Goal: Task Accomplishment & Management: Manage account settings

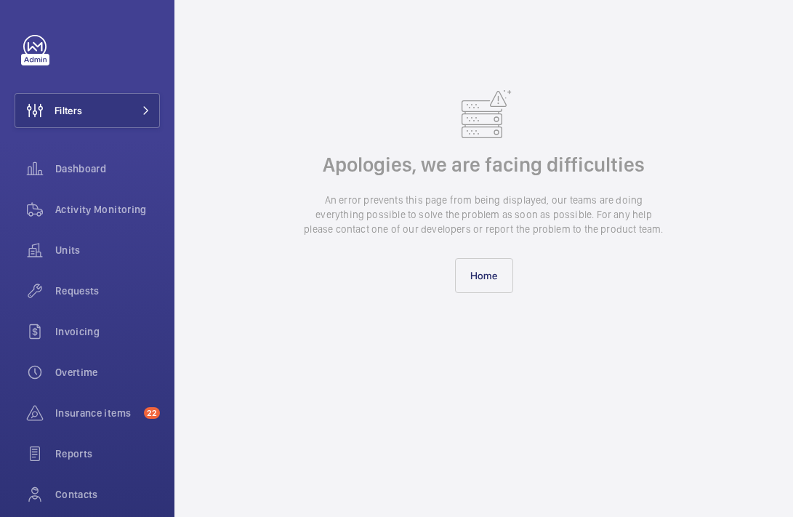
scroll to position [56, 0]
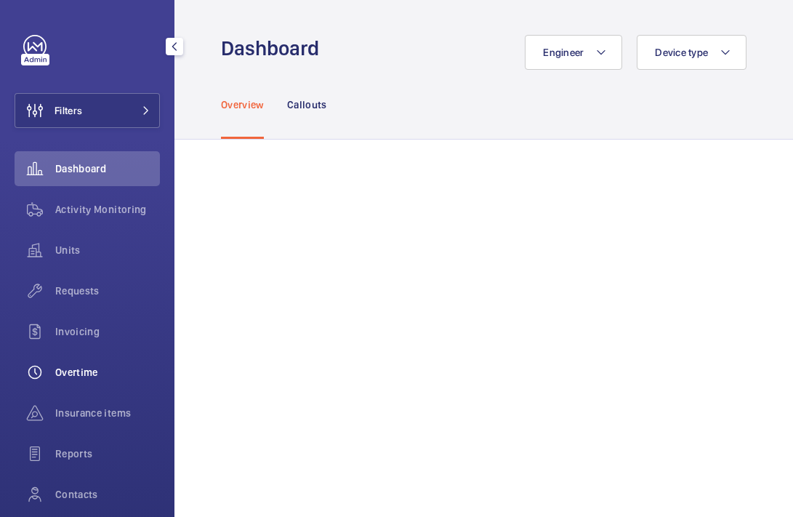
click at [87, 368] on span "Overtime" at bounding box center [107, 372] width 105 height 15
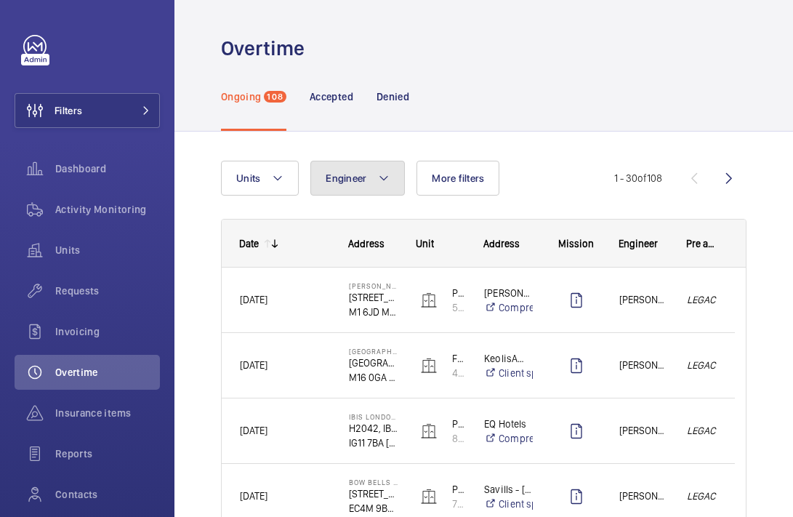
click at [391, 187] on button "Engineer" at bounding box center [357, 178] width 94 height 35
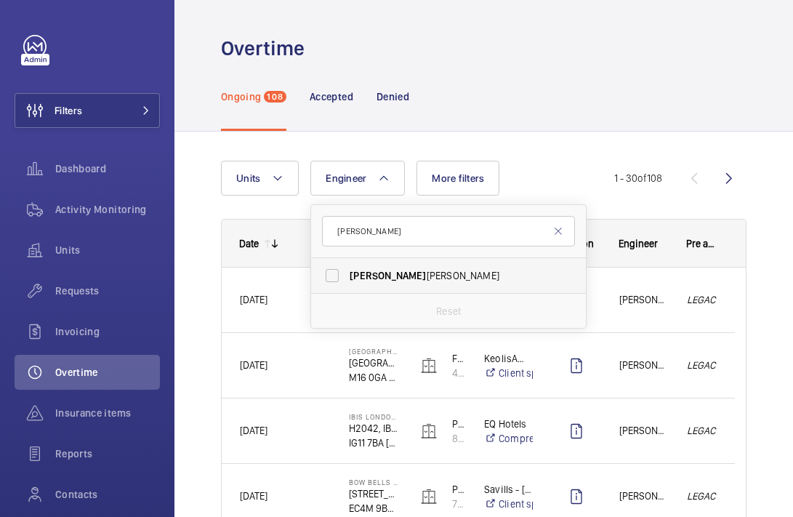
type input "keith"
click at [402, 270] on span "Keith Bishop" at bounding box center [450, 275] width 200 height 15
click at [347, 270] on input "Keith Bishop" at bounding box center [332, 275] width 29 height 29
checkbox input "true"
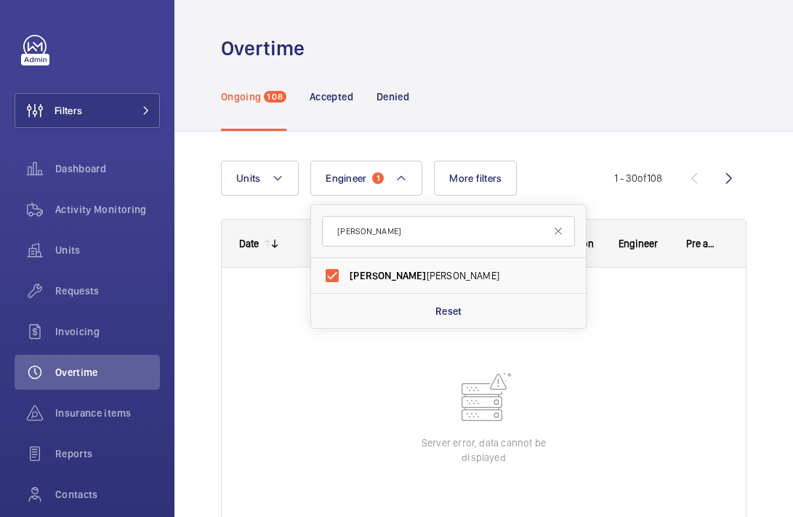
click at [746, 249] on div "Units Engineer 1 keith Keith Bishop Reset More filters Pre approver Not preappr…" at bounding box center [483, 384] width 618 height 504
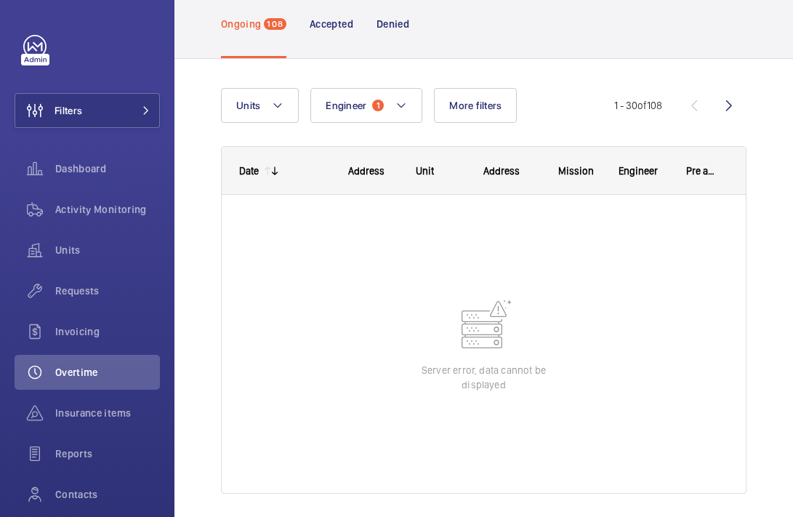
scroll to position [119, 0]
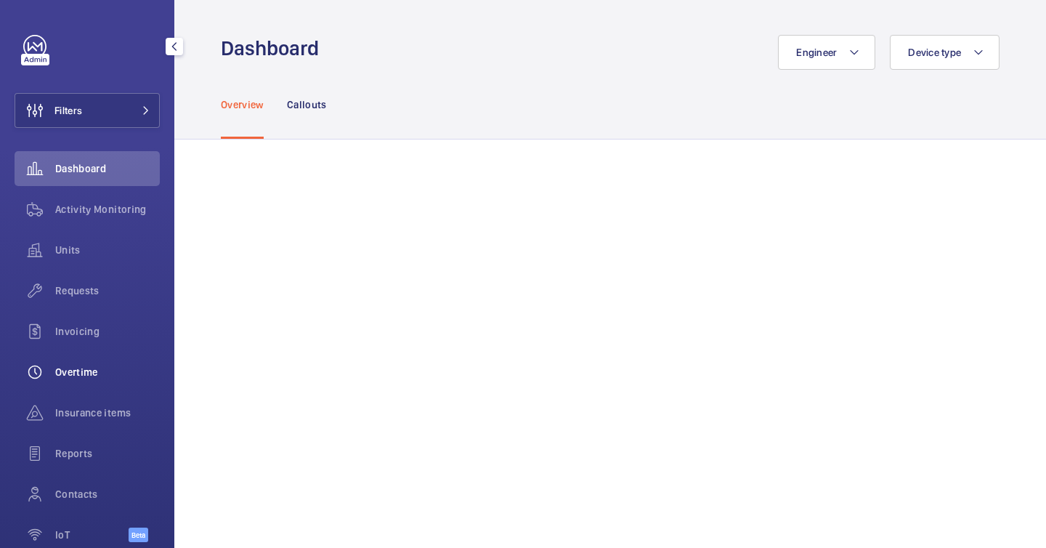
click at [73, 364] on div "Overtime" at bounding box center [87, 372] width 145 height 35
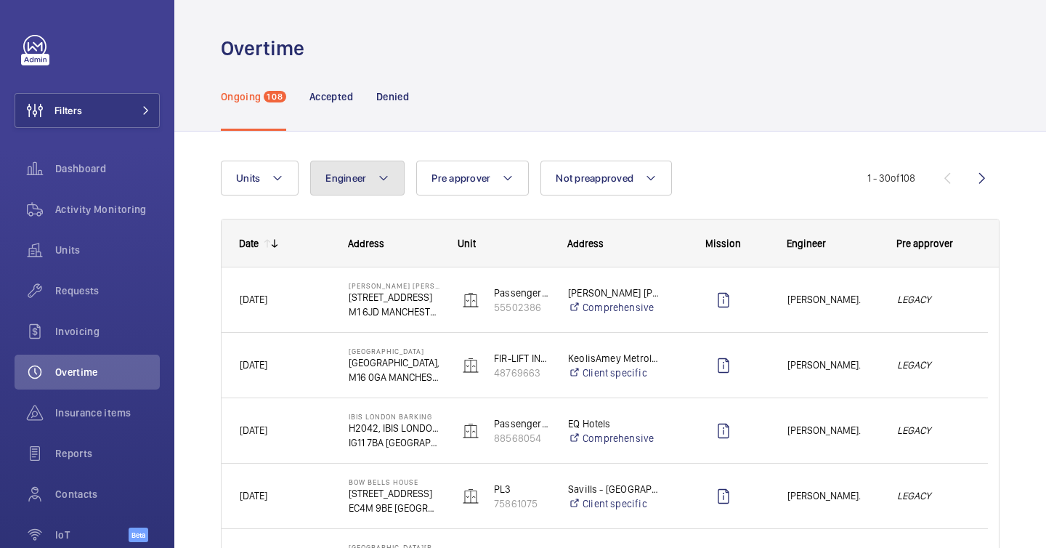
click at [371, 166] on button "Engineer" at bounding box center [357, 178] width 94 height 35
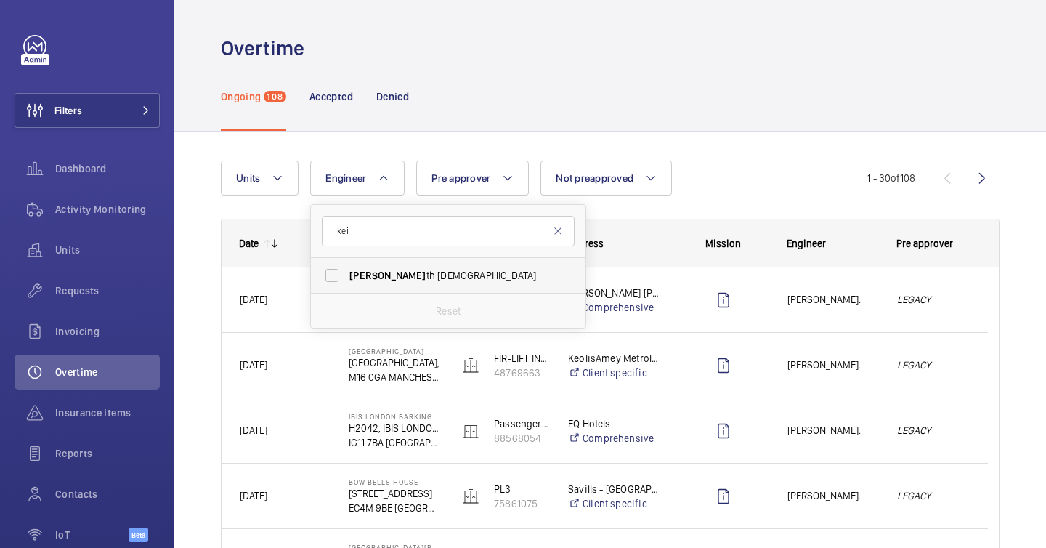
type input "kei"
click at [403, 269] on span "Kei th Bishop" at bounding box center [450, 275] width 200 height 15
click at [347, 269] on input "Kei th Bishop" at bounding box center [332, 275] width 29 height 29
checkbox input "true"
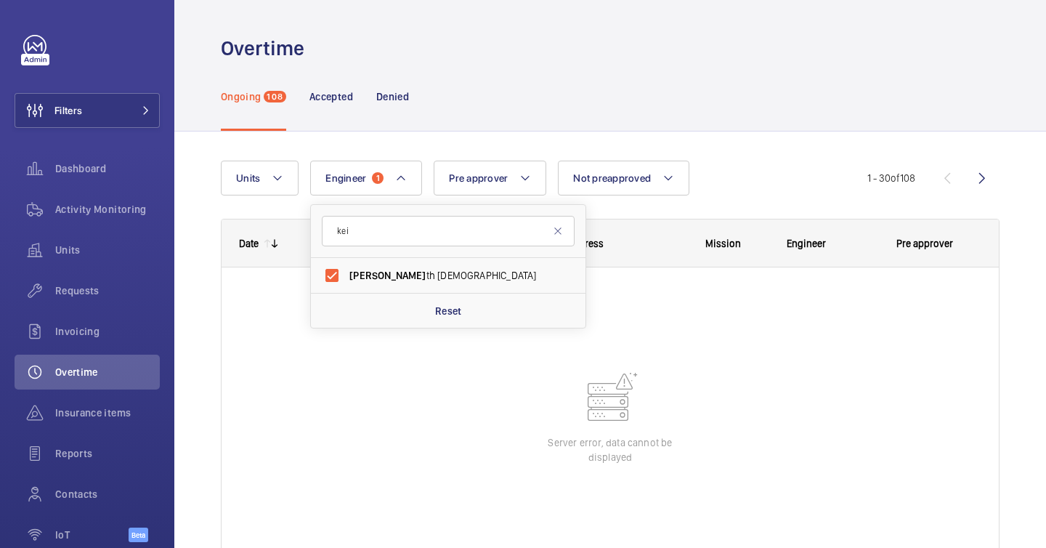
click at [440, 100] on div "Ongoing 108 Accepted Denied" at bounding box center [610, 96] width 779 height 69
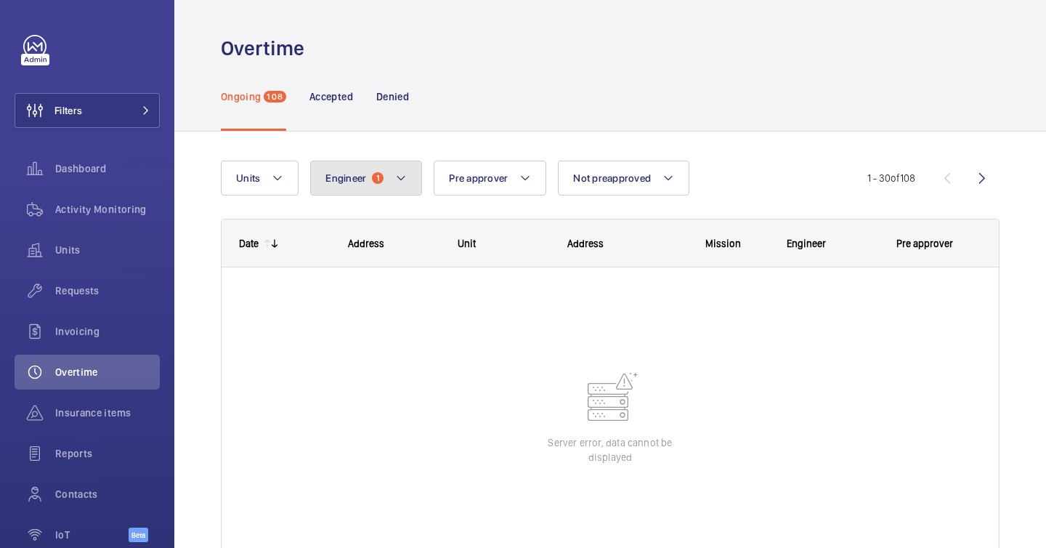
click at [389, 180] on button "Engineer 1" at bounding box center [366, 178] width 112 height 35
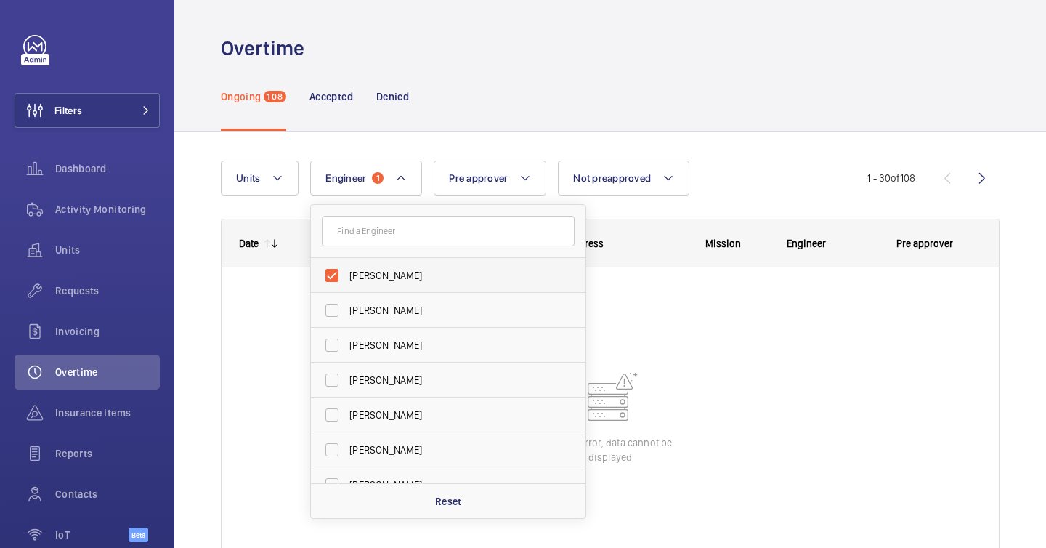
click at [354, 270] on span "Keith Bishop" at bounding box center [450, 275] width 200 height 15
click at [347, 270] on input "Keith Bishop" at bounding box center [332, 275] width 29 height 29
checkbox input "false"
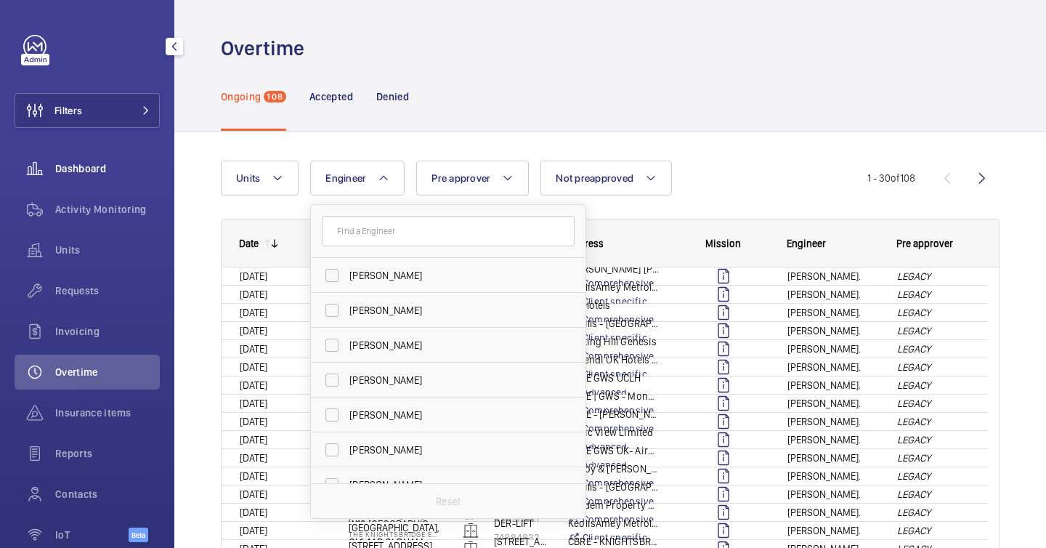
click at [74, 177] on div "Dashboard" at bounding box center [87, 168] width 145 height 35
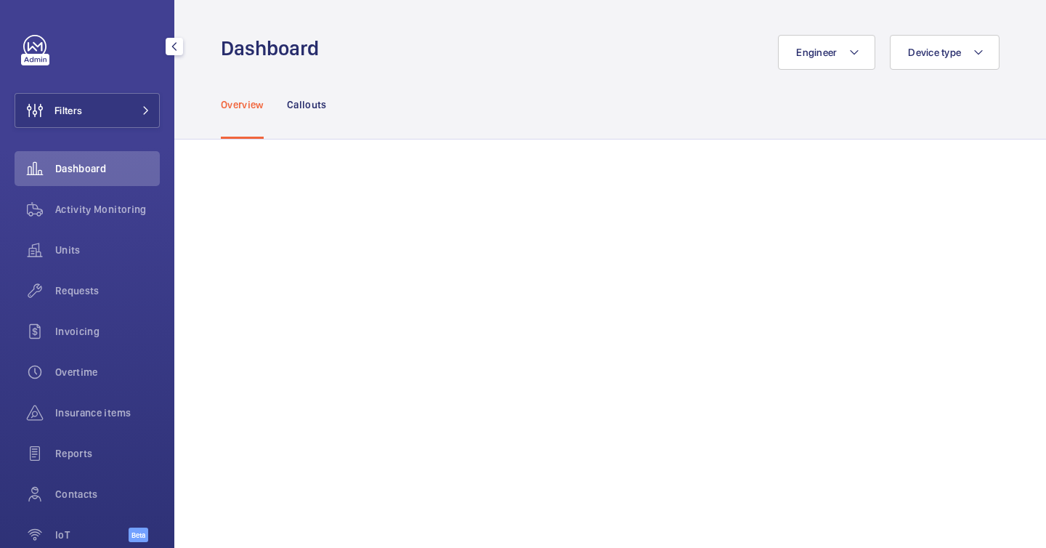
click at [76, 185] on div "Dashboard" at bounding box center [87, 168] width 145 height 35
click at [101, 375] on span "Overtime" at bounding box center [107, 372] width 105 height 15
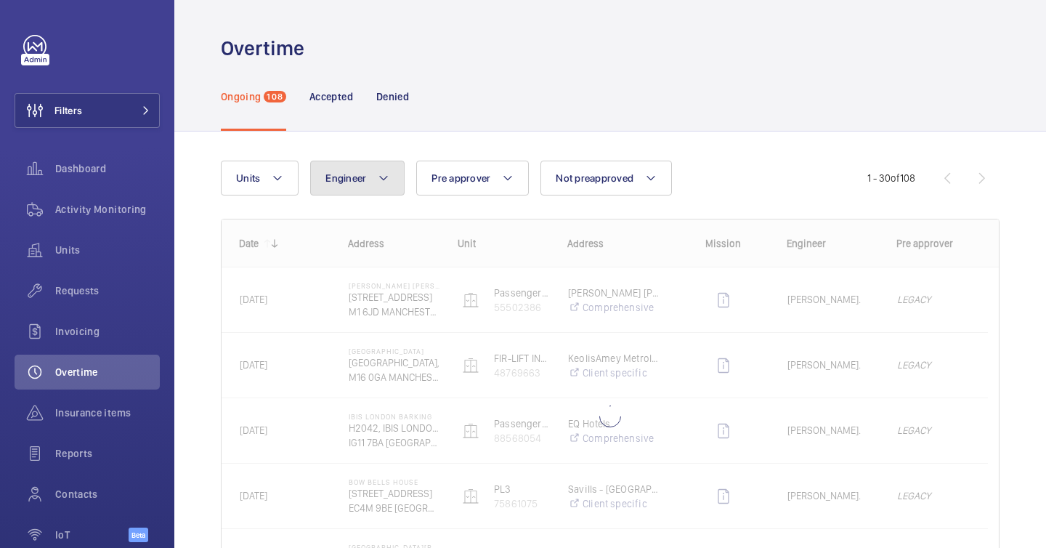
click at [358, 167] on button "Engineer" at bounding box center [357, 178] width 94 height 35
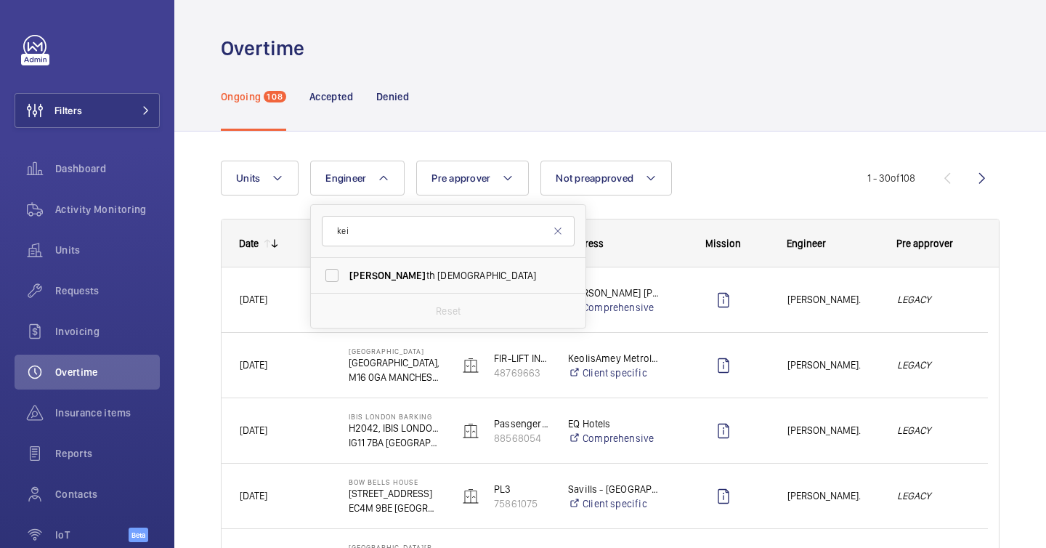
type input "kei"
click at [407, 249] on form "kei" at bounding box center [448, 231] width 275 height 53
click at [405, 275] on span "Kei th Bishop" at bounding box center [450, 275] width 200 height 15
click at [347, 275] on input "Kei th Bishop" at bounding box center [332, 275] width 29 height 29
checkbox input "true"
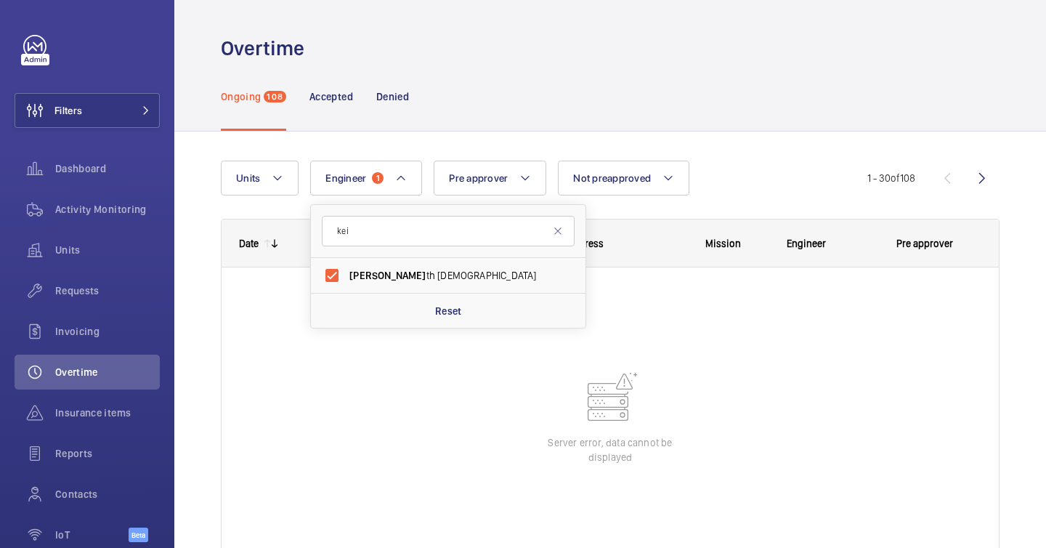
click at [517, 72] on div "Ongoing 108 Accepted Denied" at bounding box center [610, 96] width 779 height 69
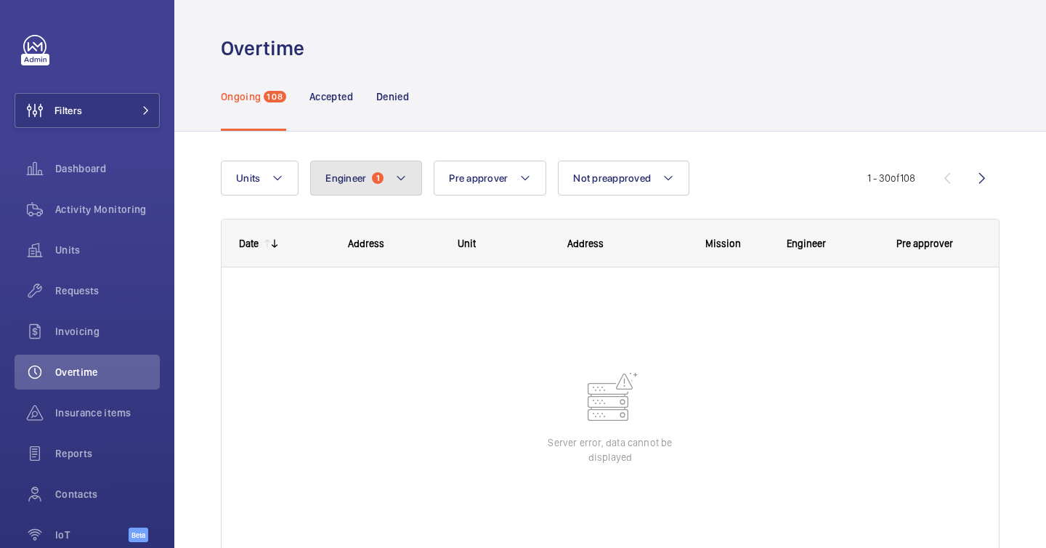
click at [400, 171] on mat-icon at bounding box center [401, 177] width 12 height 17
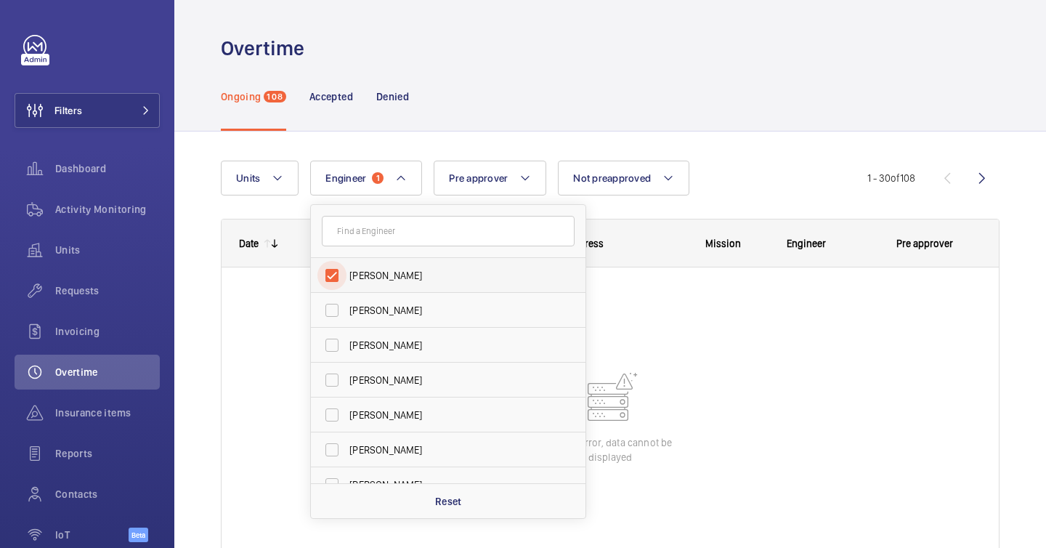
click at [327, 276] on input "Keith Bishop" at bounding box center [332, 275] width 29 height 29
checkbox input "false"
click at [553, 126] on div "Ongoing 108 Accepted Denied" at bounding box center [610, 96] width 779 height 69
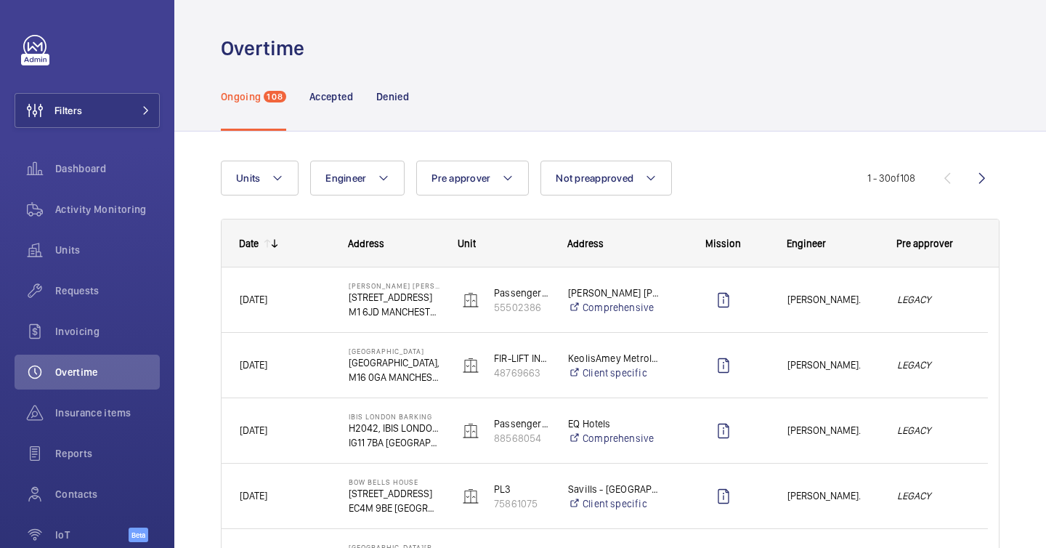
scroll to position [1333, 0]
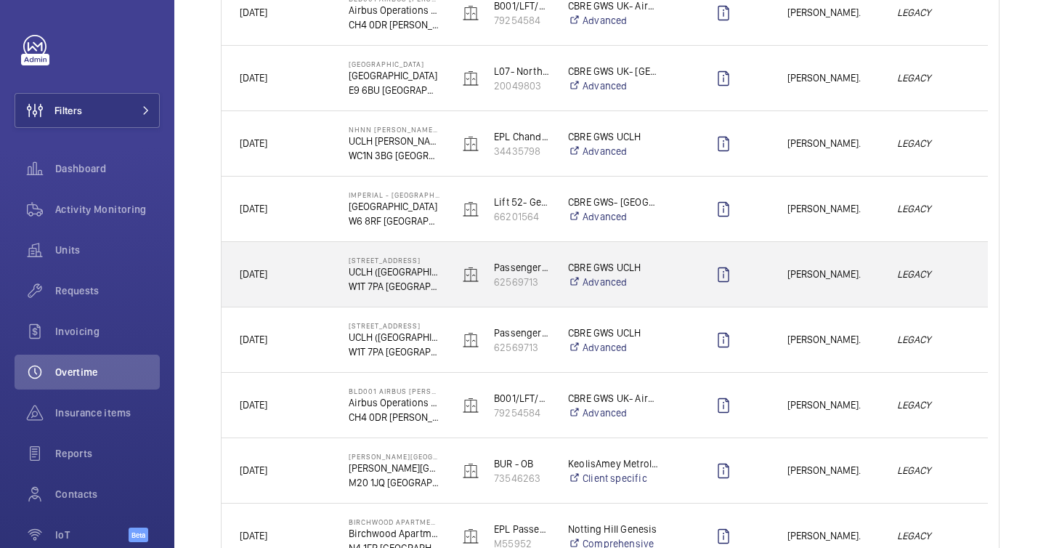
click at [902, 274] on em "LEGACY" at bounding box center [933, 274] width 73 height 17
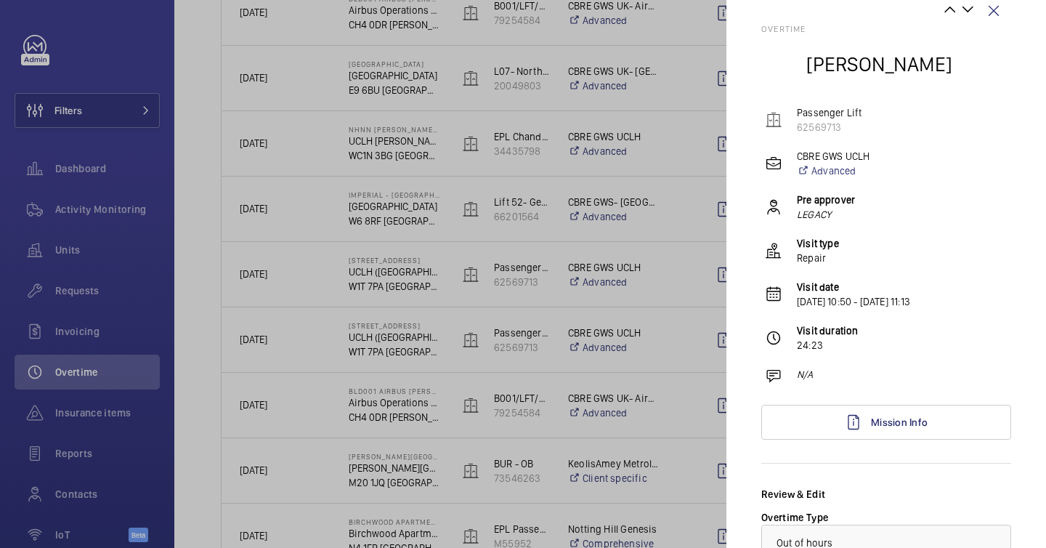
scroll to position [0, 0]
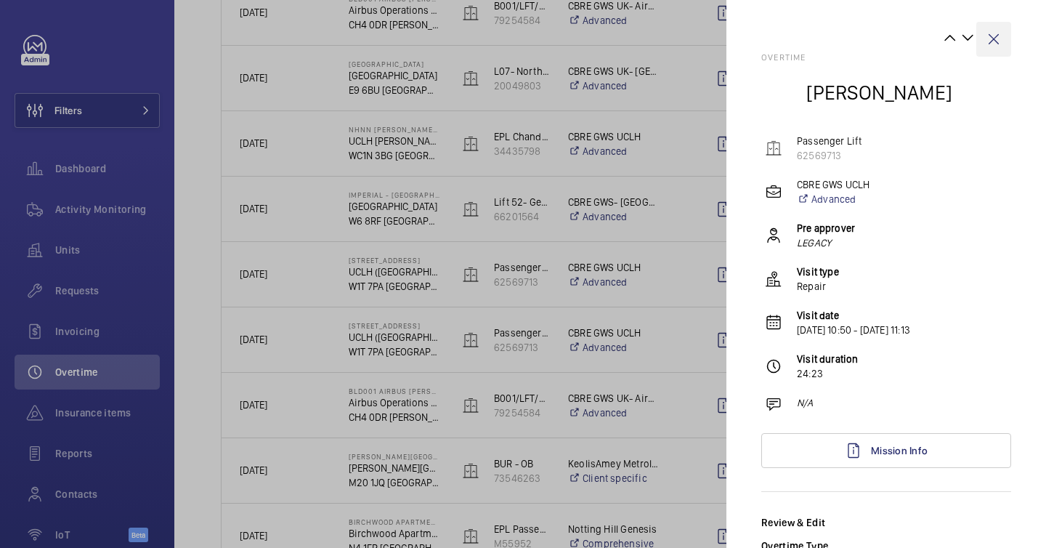
click at [983, 33] on wm-front-icon-button at bounding box center [994, 39] width 35 height 35
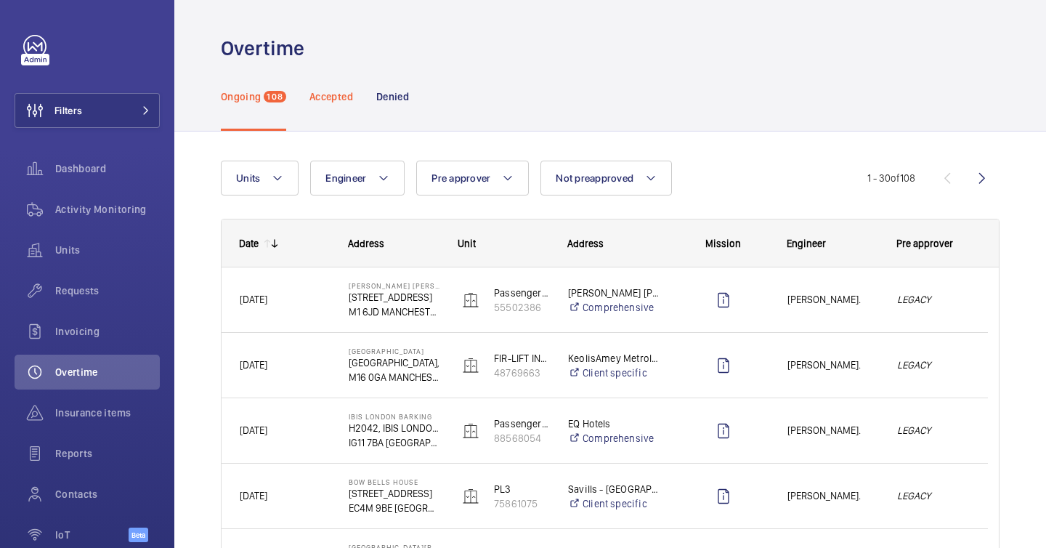
click at [314, 107] on div "Accepted" at bounding box center [332, 96] width 44 height 69
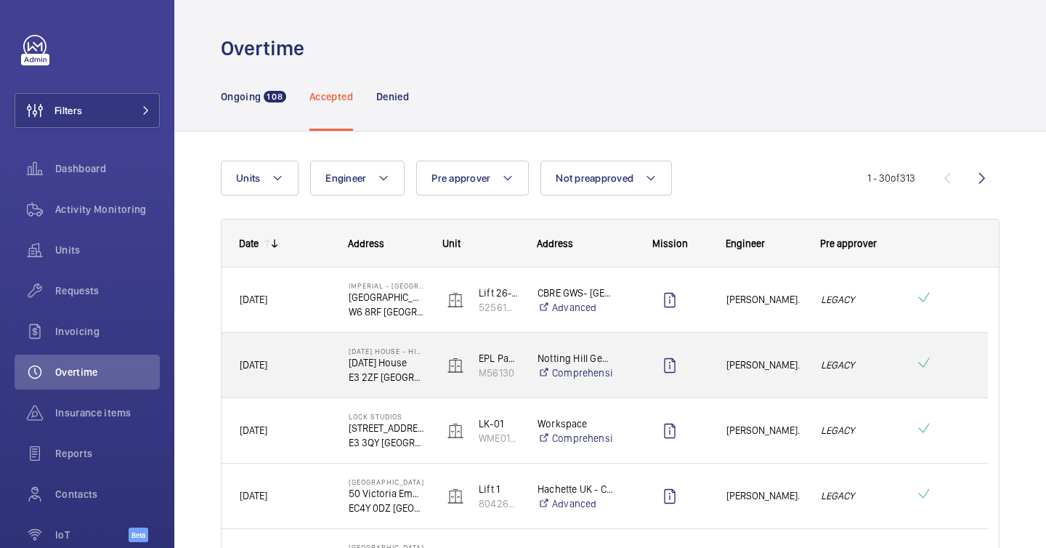
scroll to position [1268, 0]
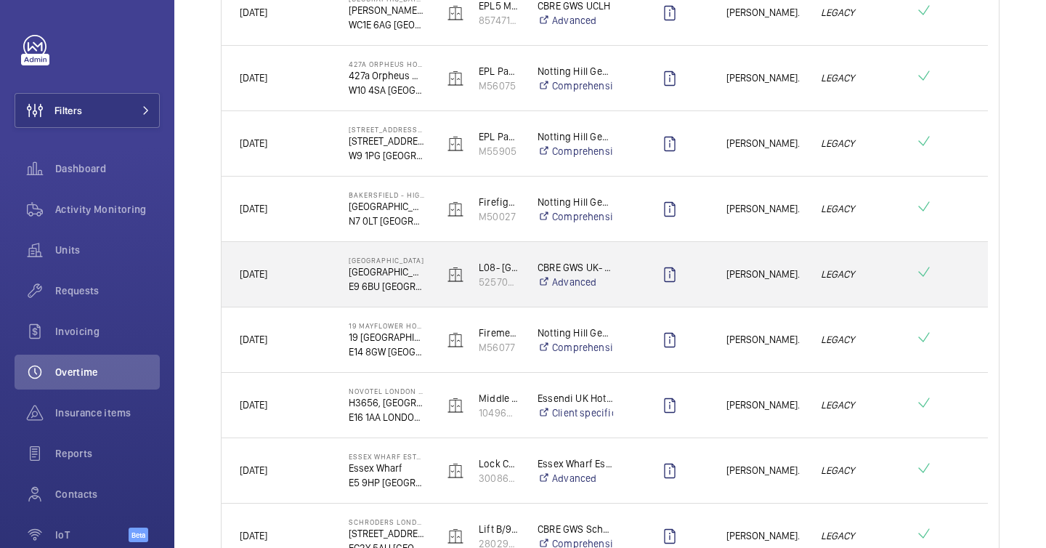
click at [905, 263] on div at bounding box center [942, 275] width 89 height 52
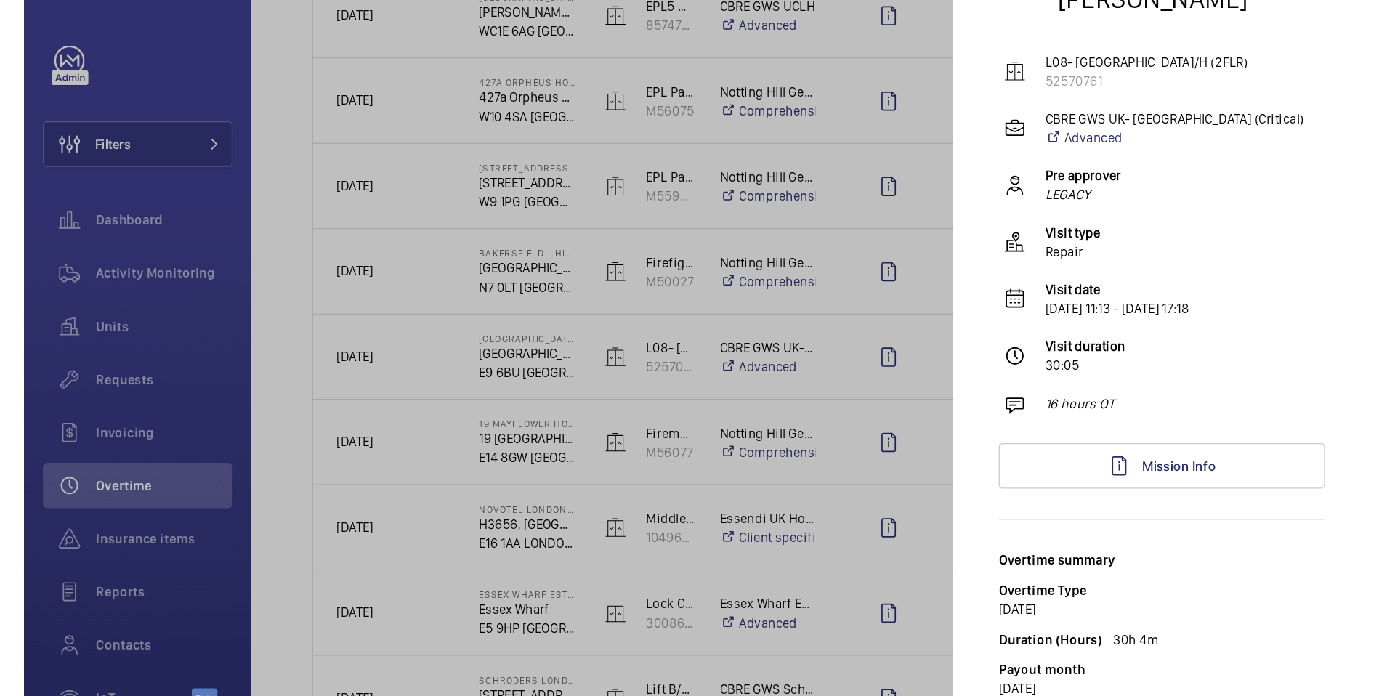
scroll to position [0, 0]
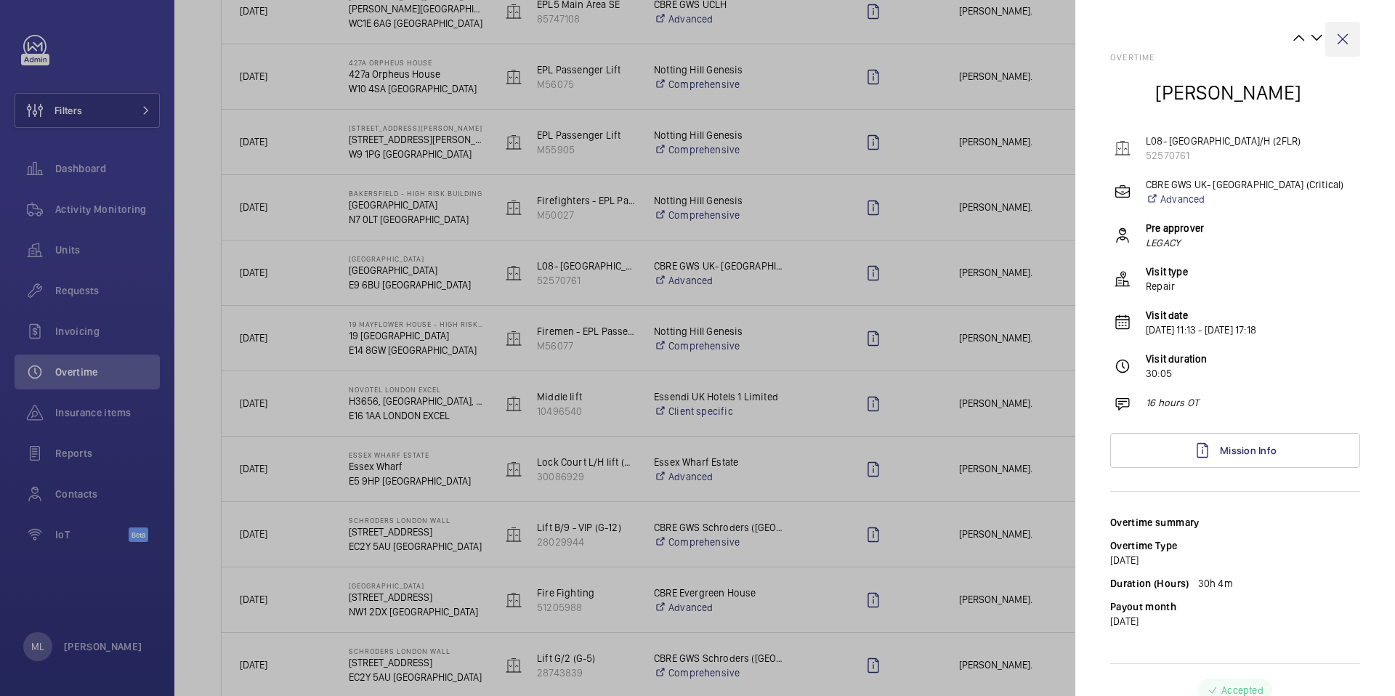
click at [1046, 35] on wm-front-icon-button at bounding box center [1342, 39] width 35 height 35
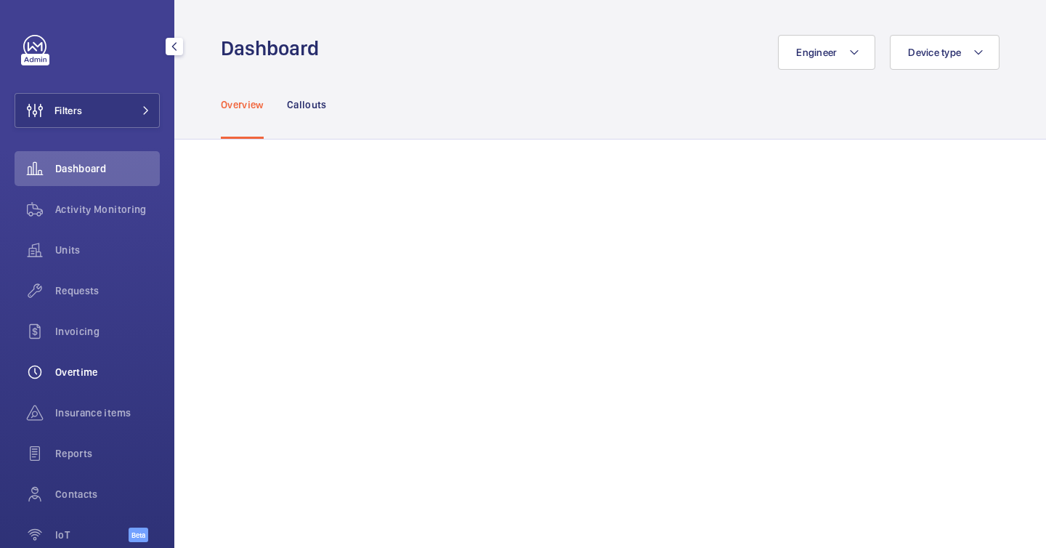
click at [87, 386] on div "Overtime" at bounding box center [87, 372] width 145 height 35
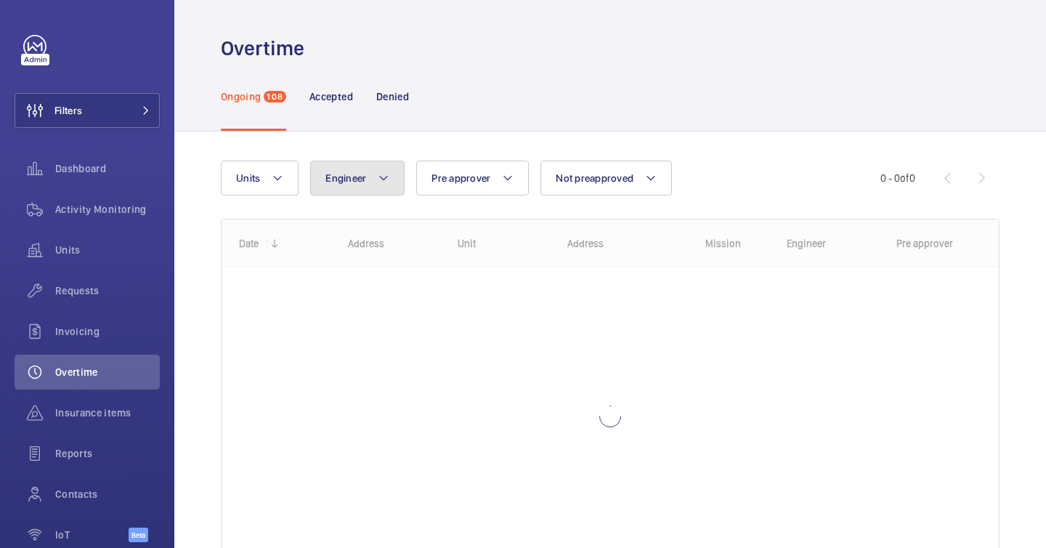
click at [389, 184] on button "Engineer" at bounding box center [357, 178] width 94 height 35
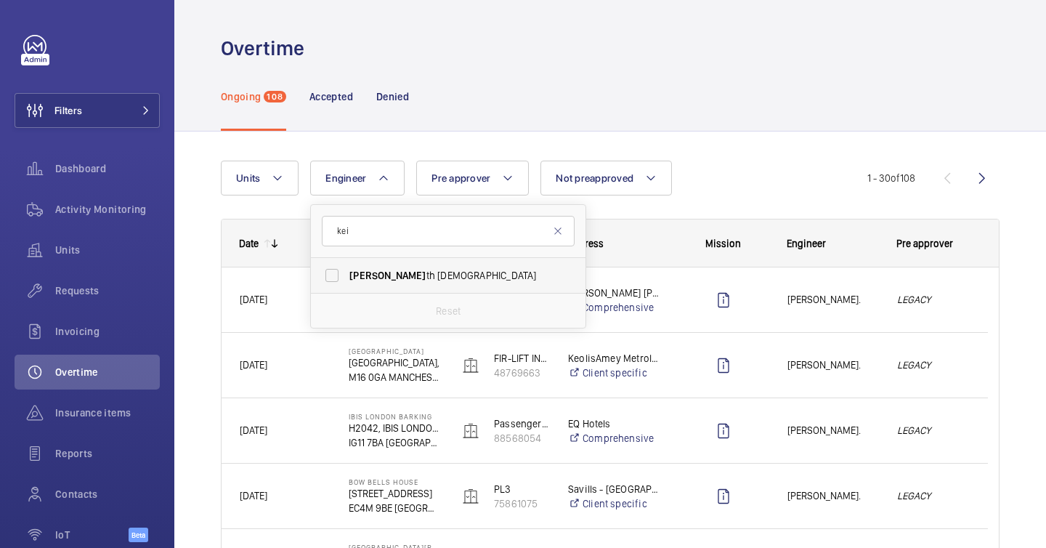
type input "kei"
click at [399, 280] on span "Kei th Bishop" at bounding box center [450, 275] width 200 height 15
click at [347, 280] on input "Kei th Bishop" at bounding box center [332, 275] width 29 height 29
checkbox input "true"
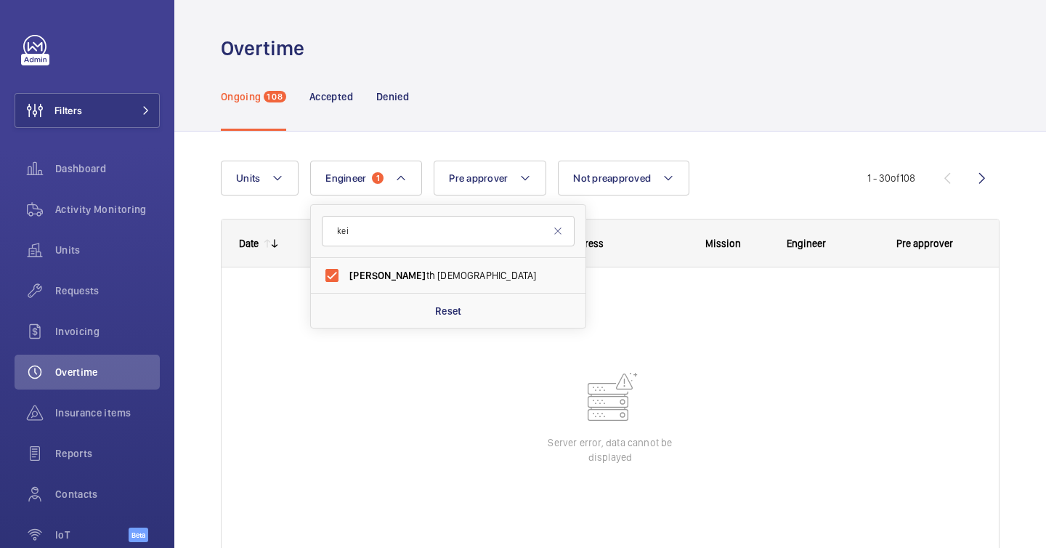
click at [752, 124] on div "Ongoing 108 Accepted Denied" at bounding box center [610, 96] width 779 height 69
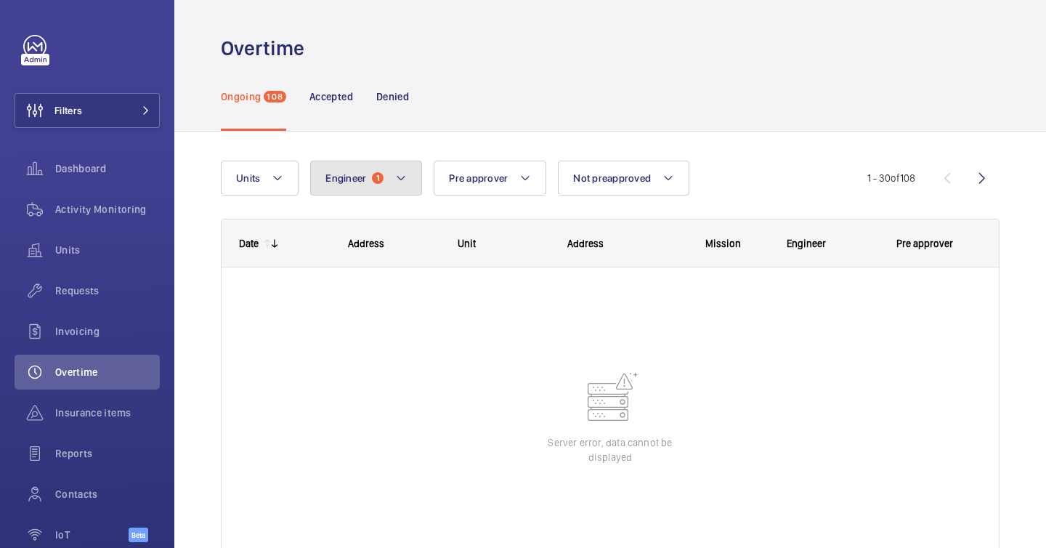
click at [383, 180] on button "Engineer 1" at bounding box center [366, 178] width 112 height 35
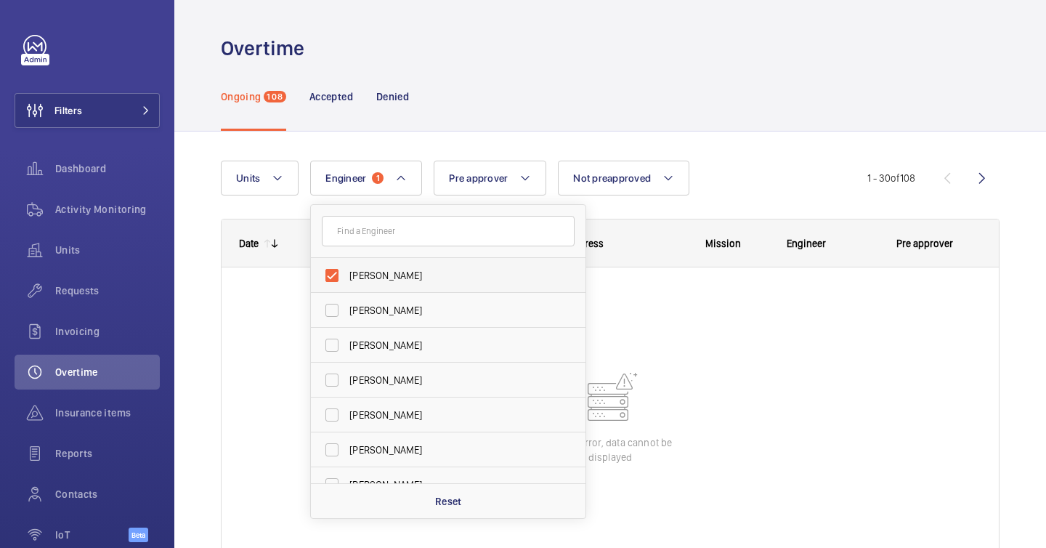
click at [379, 269] on span "Keith Bishop" at bounding box center [450, 275] width 200 height 15
click at [347, 269] on input "Keith Bishop" at bounding box center [332, 275] width 29 height 29
checkbox input "false"
click at [738, 209] on wm-front-shared-table-view-engine "Units Engineer Keith Bishop Dave Murphy Luke Robinson Terry French Dan Jennings…" at bounding box center [610, 381] width 779 height 440
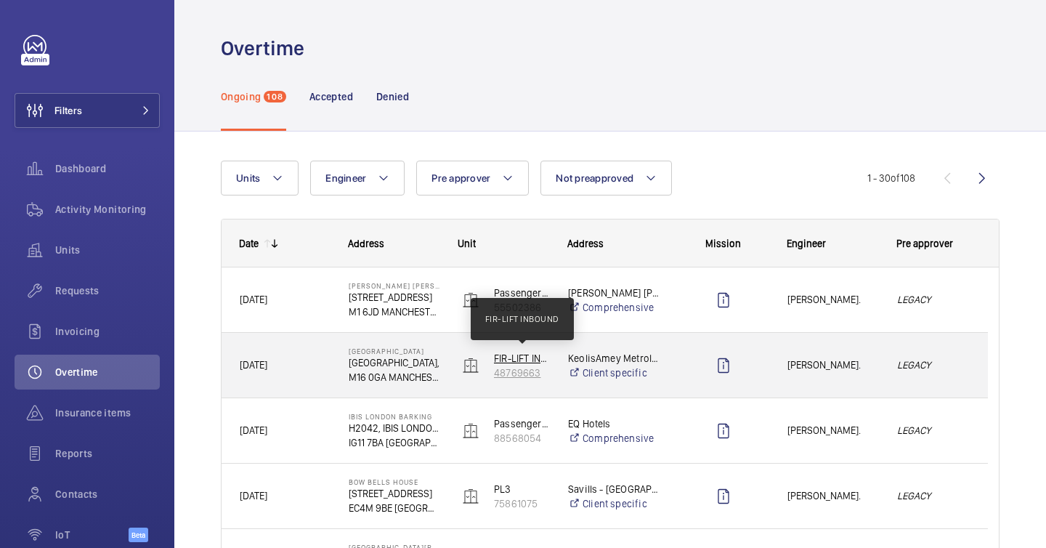
click at [525, 358] on p "FIR-LIFT INBOUND" at bounding box center [521, 358] width 55 height 15
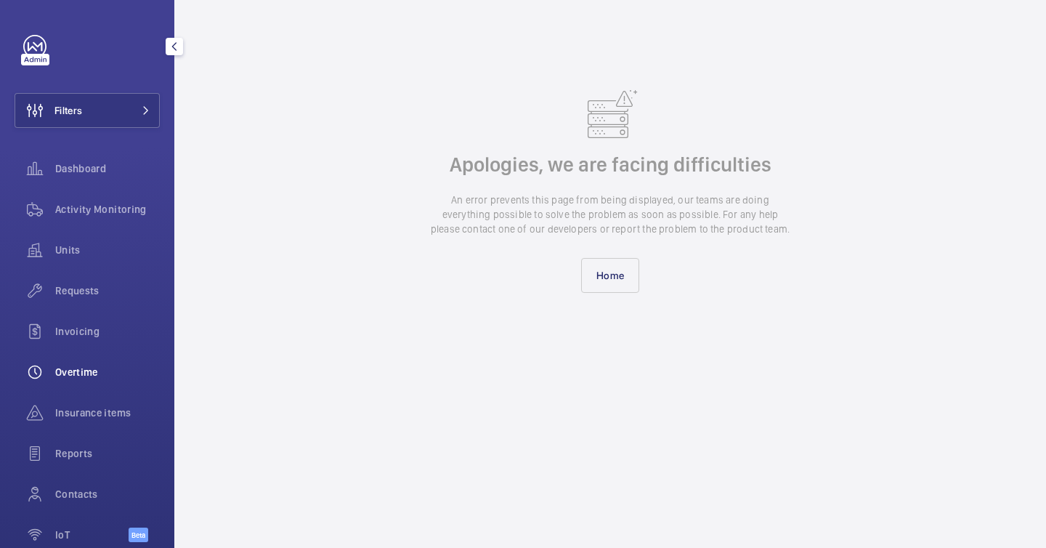
click at [77, 373] on span "Overtime" at bounding box center [107, 372] width 105 height 15
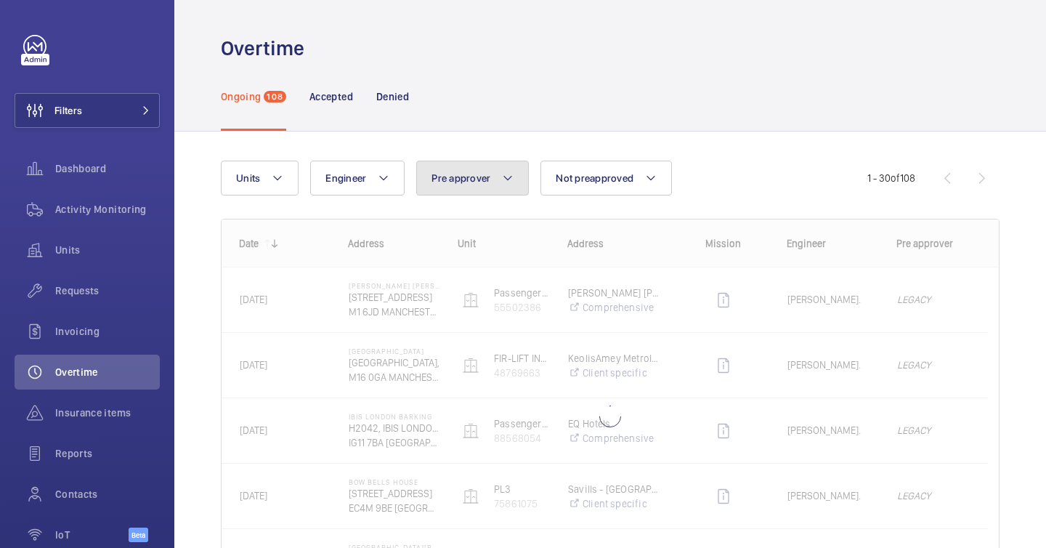
click at [491, 174] on button "Pre approver" at bounding box center [472, 178] width 113 height 35
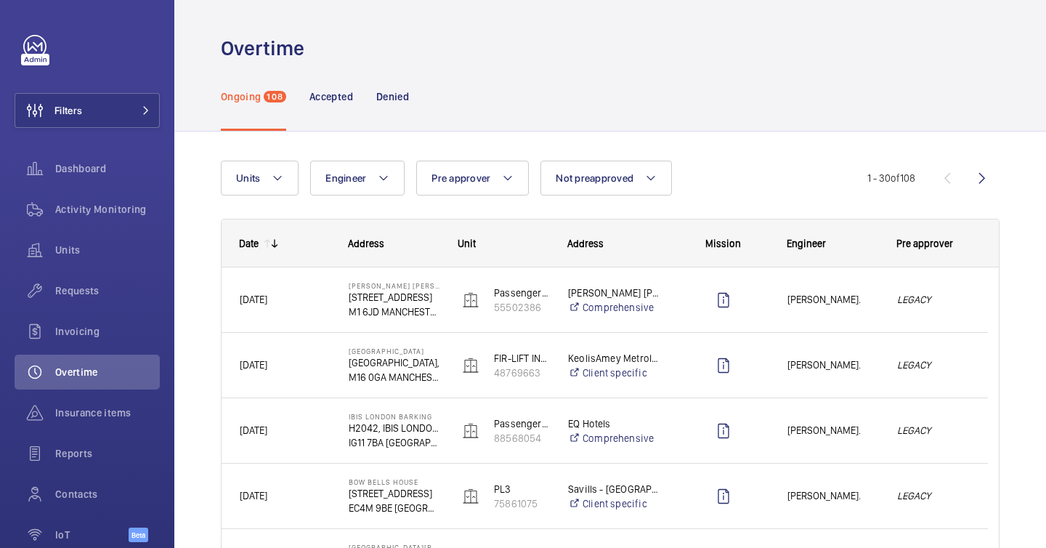
click at [359, 100] on nav "Ongoing 108 Accepted Denied" at bounding box center [315, 96] width 188 height 69
click at [347, 99] on p "Accepted" at bounding box center [332, 96] width 44 height 15
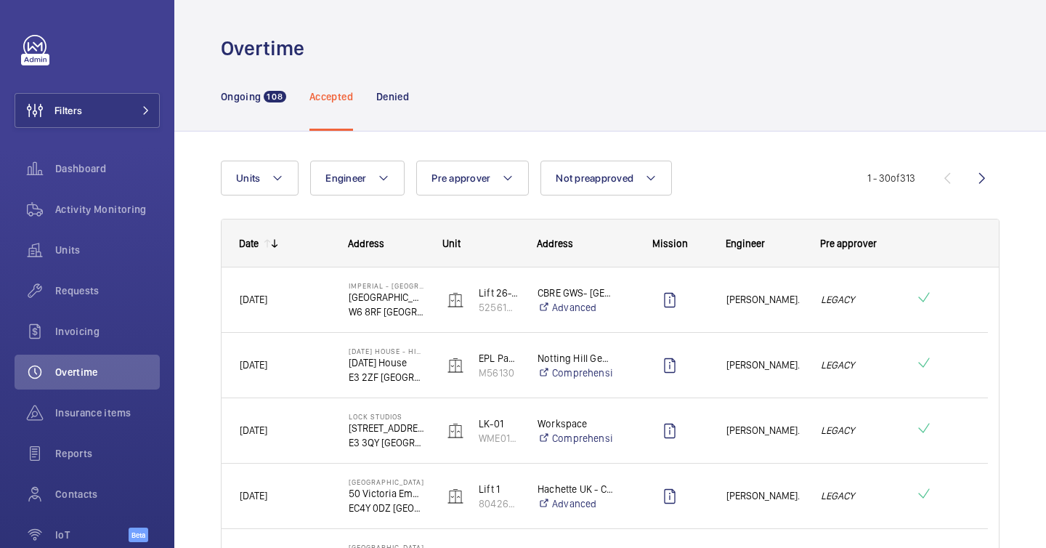
scroll to position [1265, 0]
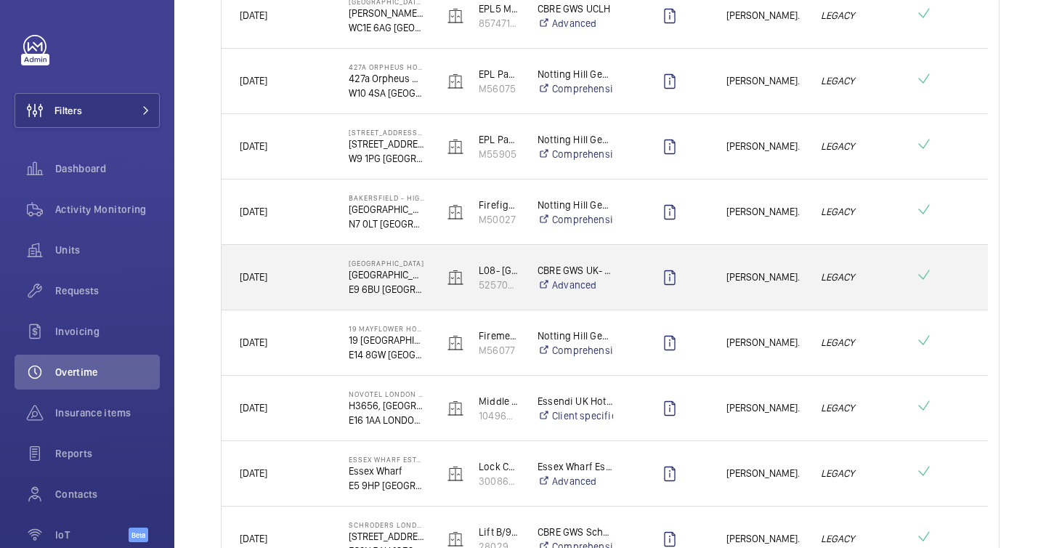
click at [918, 300] on div at bounding box center [942, 277] width 89 height 52
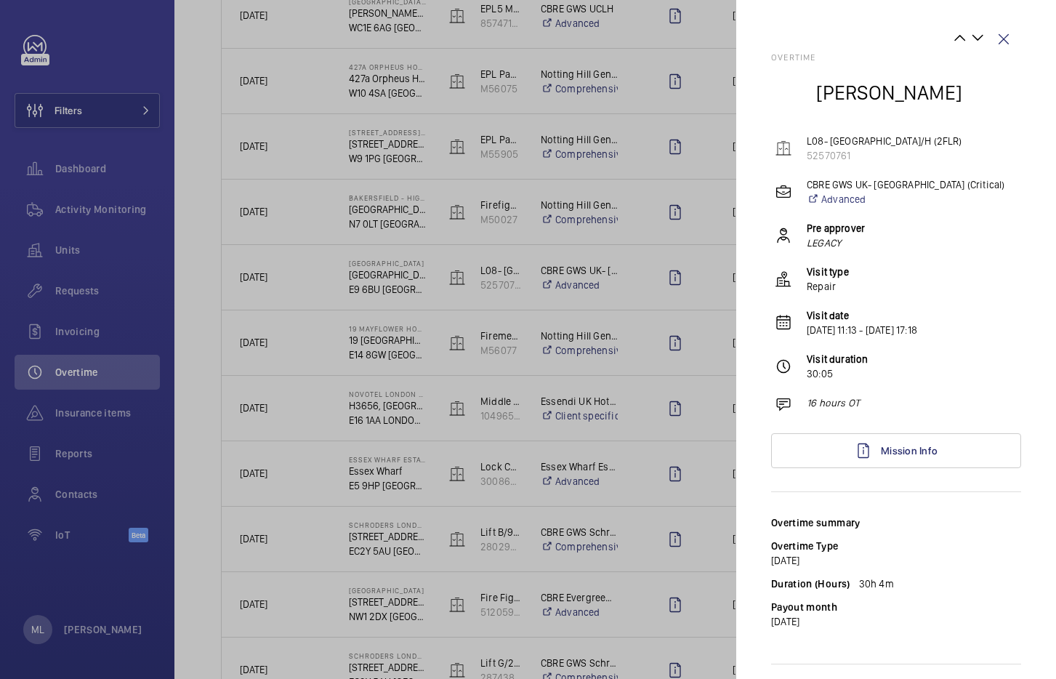
scroll to position [32, 0]
